Goal: Task Accomplishment & Management: Use online tool/utility

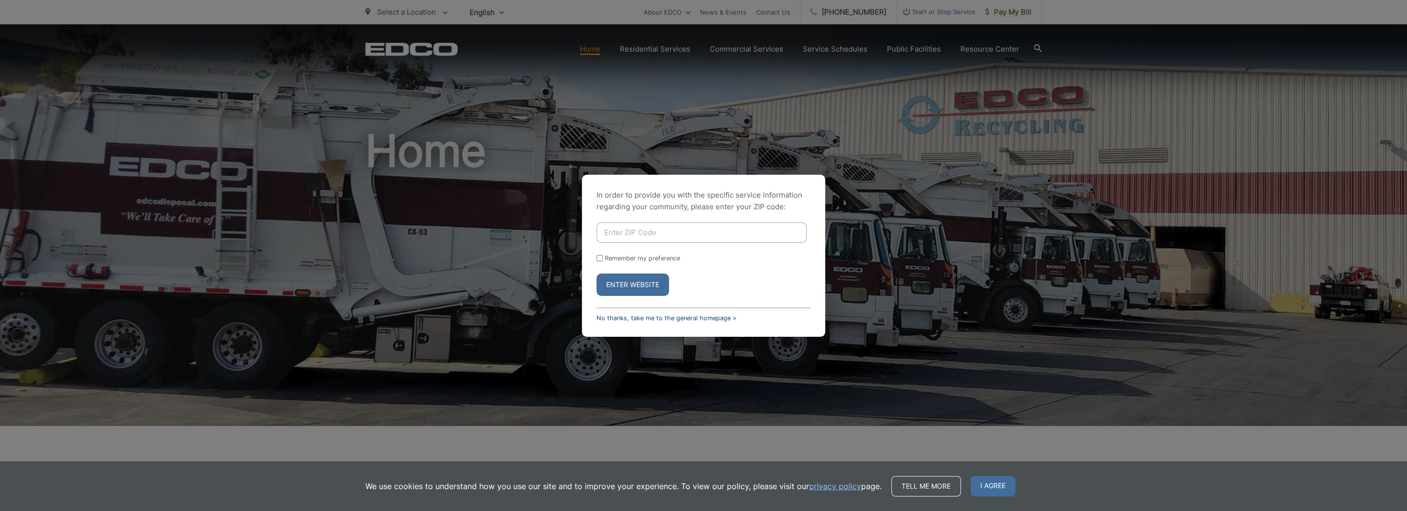
click at [630, 315] on link "No thanks, take me to the general homepage >" at bounding box center [667, 317] width 140 height 7
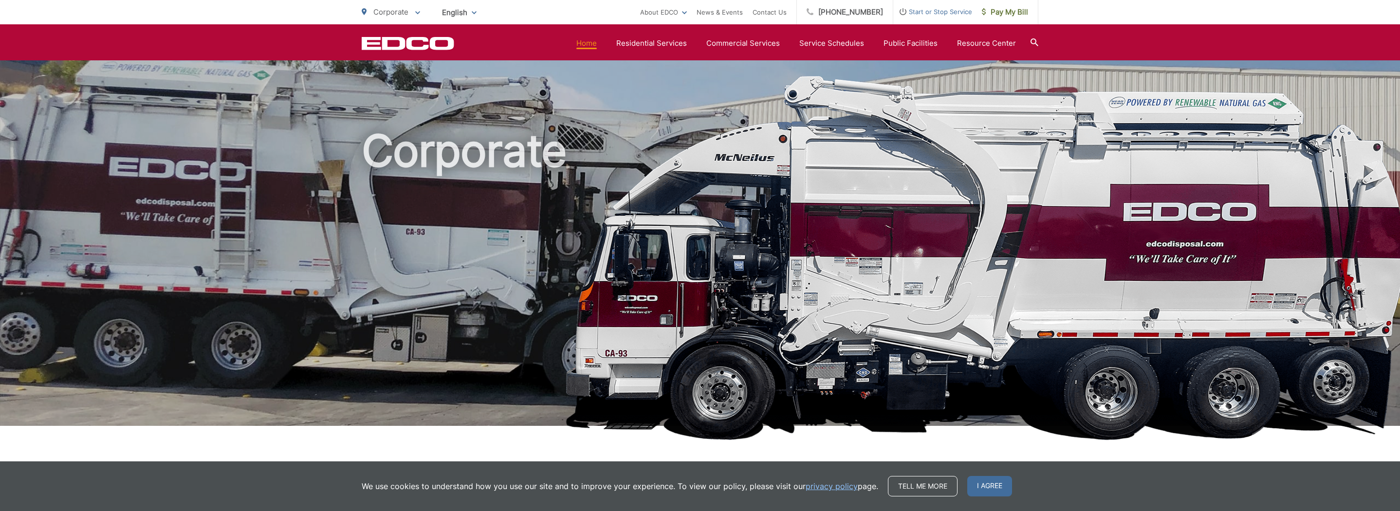
scroll to position [243, 0]
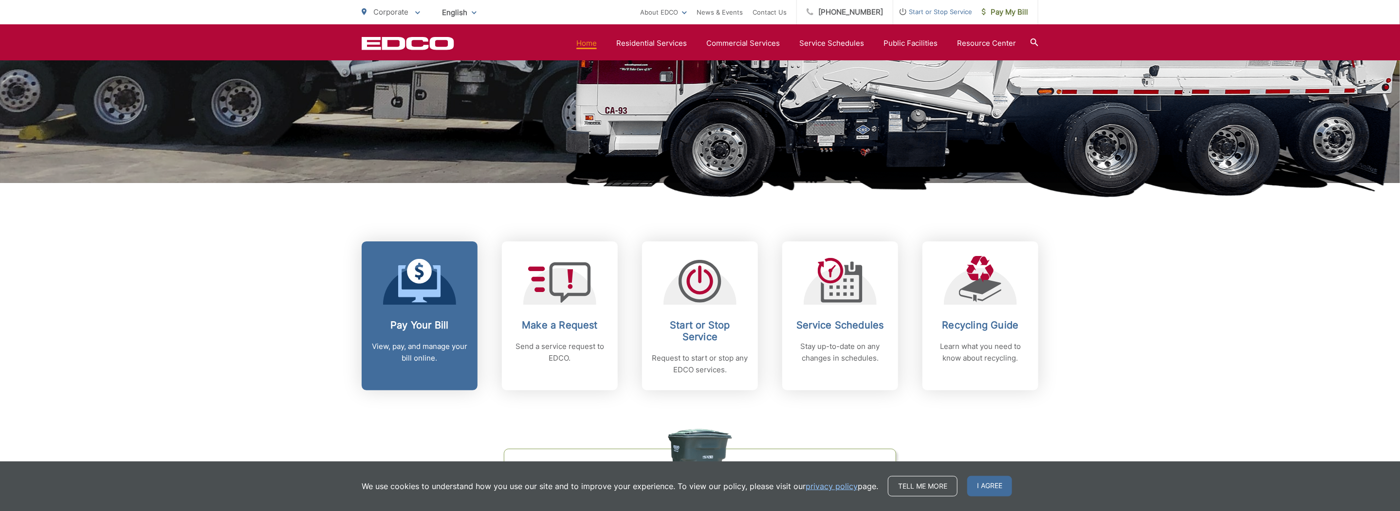
click at [399, 333] on div "Pay Your Bill View, pay, and manage your bill online." at bounding box center [419, 341] width 96 height 45
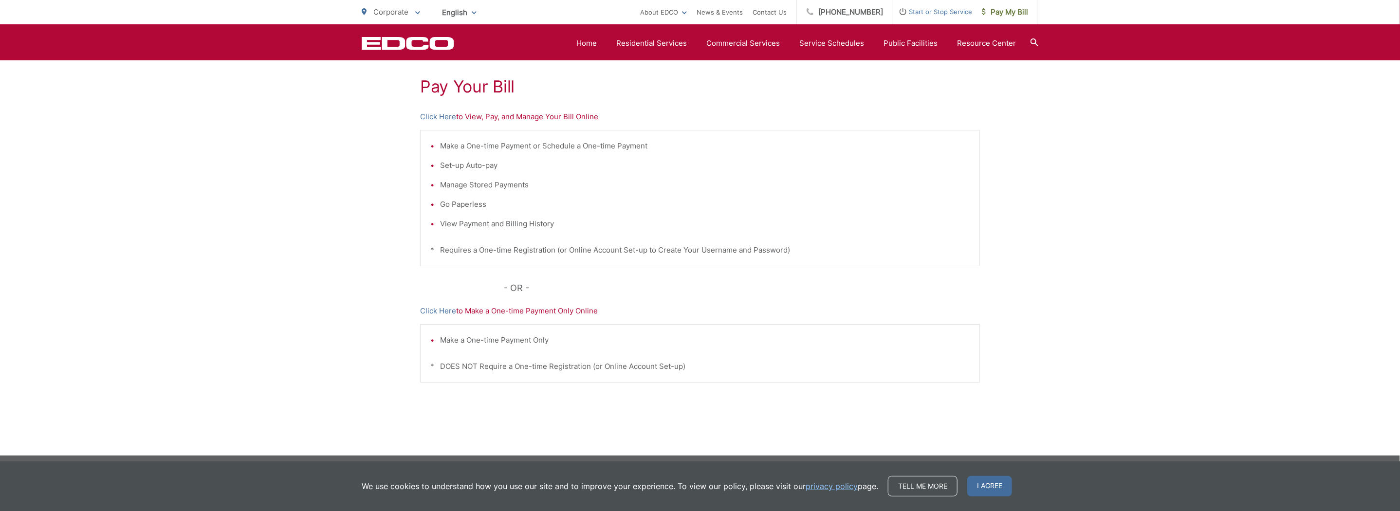
scroll to position [181, 0]
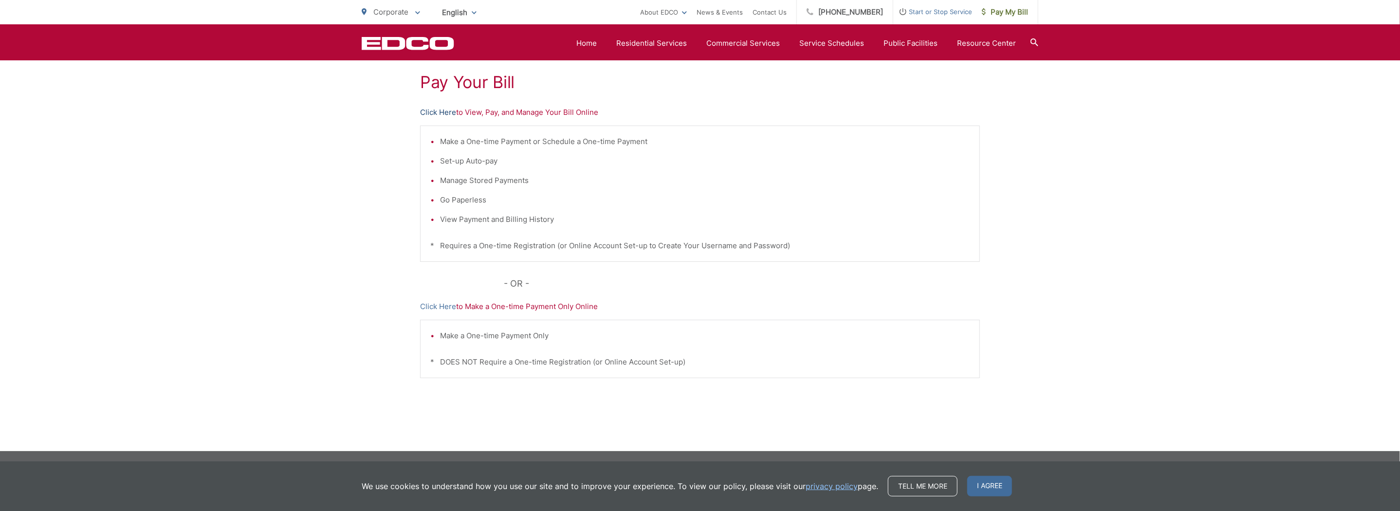
click at [444, 111] on link "Click Here" at bounding box center [438, 113] width 36 height 12
